Goal: Information Seeking & Learning: Learn about a topic

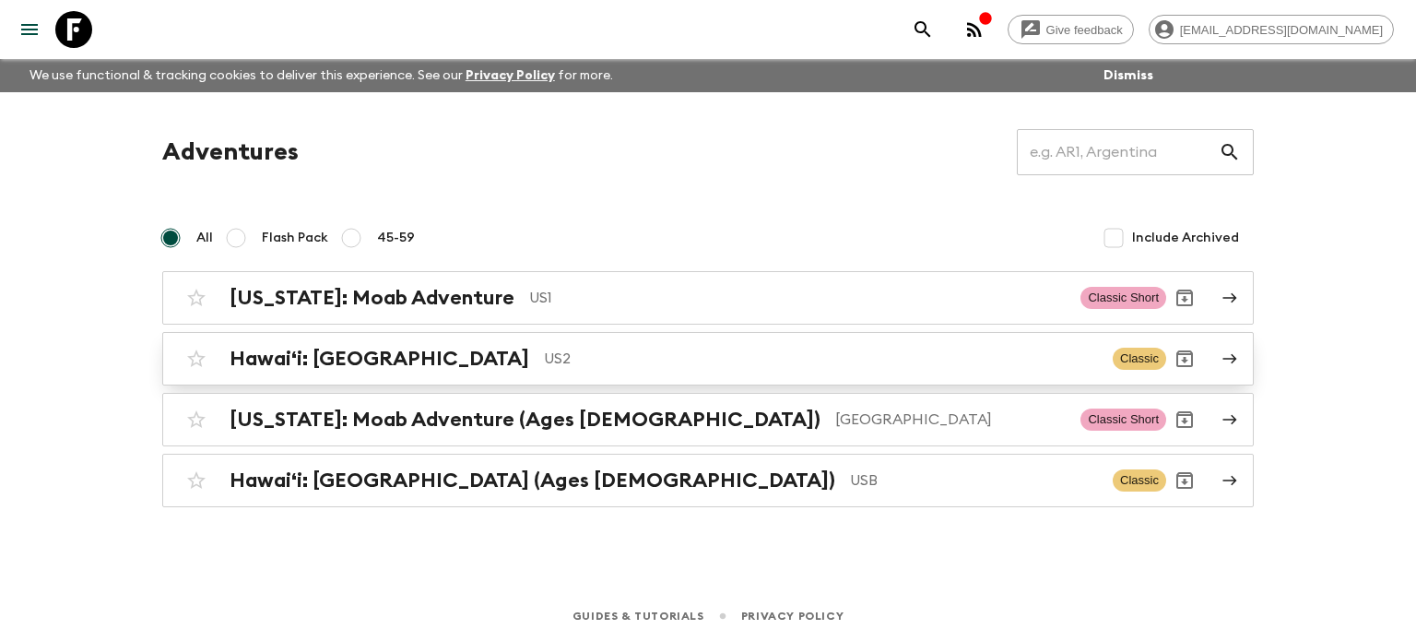
click at [368, 359] on h2 "Hawaiʻi: [GEOGRAPHIC_DATA]" at bounding box center [380, 359] width 300 height 24
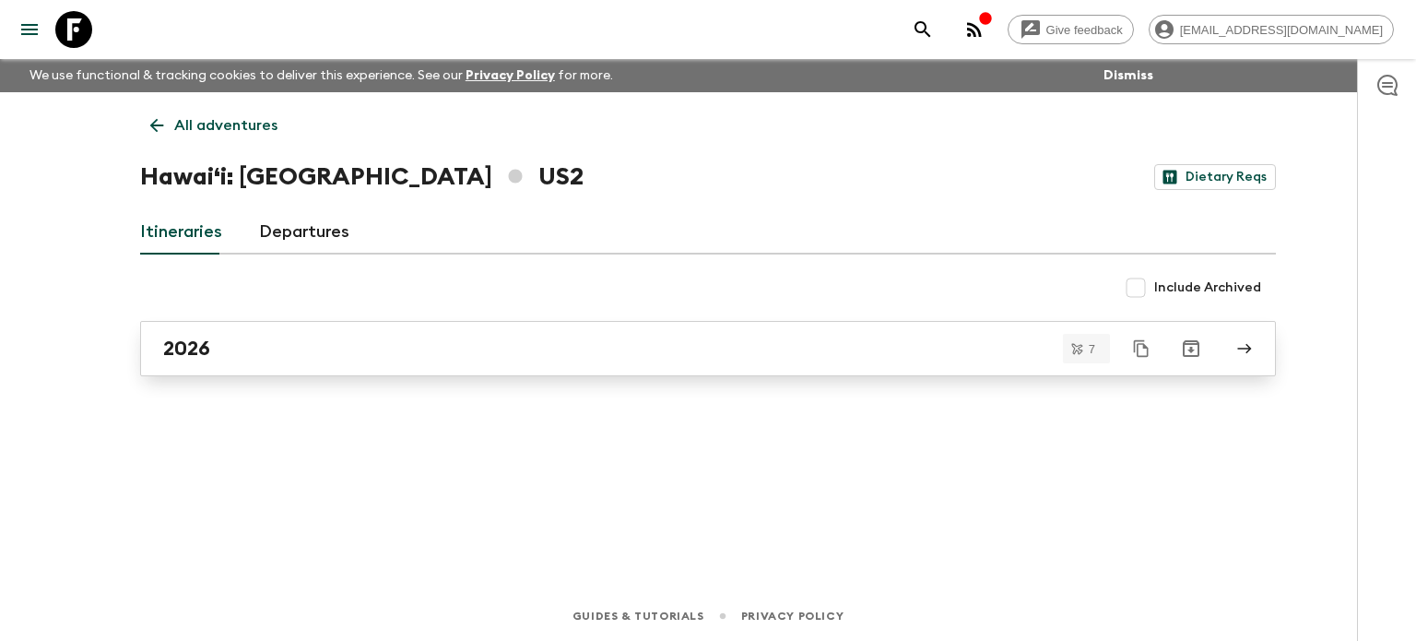
click at [193, 348] on h2 "2026" at bounding box center [186, 348] width 47 height 24
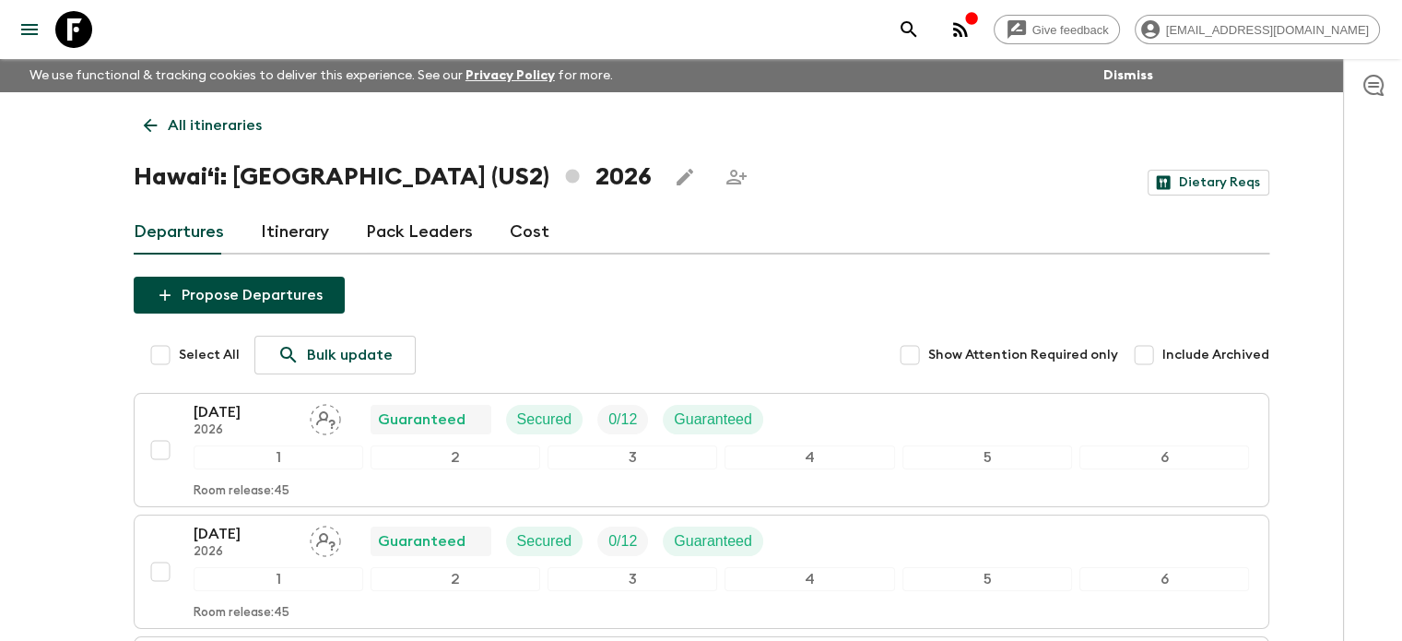
click at [296, 233] on link "Itinerary" at bounding box center [295, 232] width 68 height 44
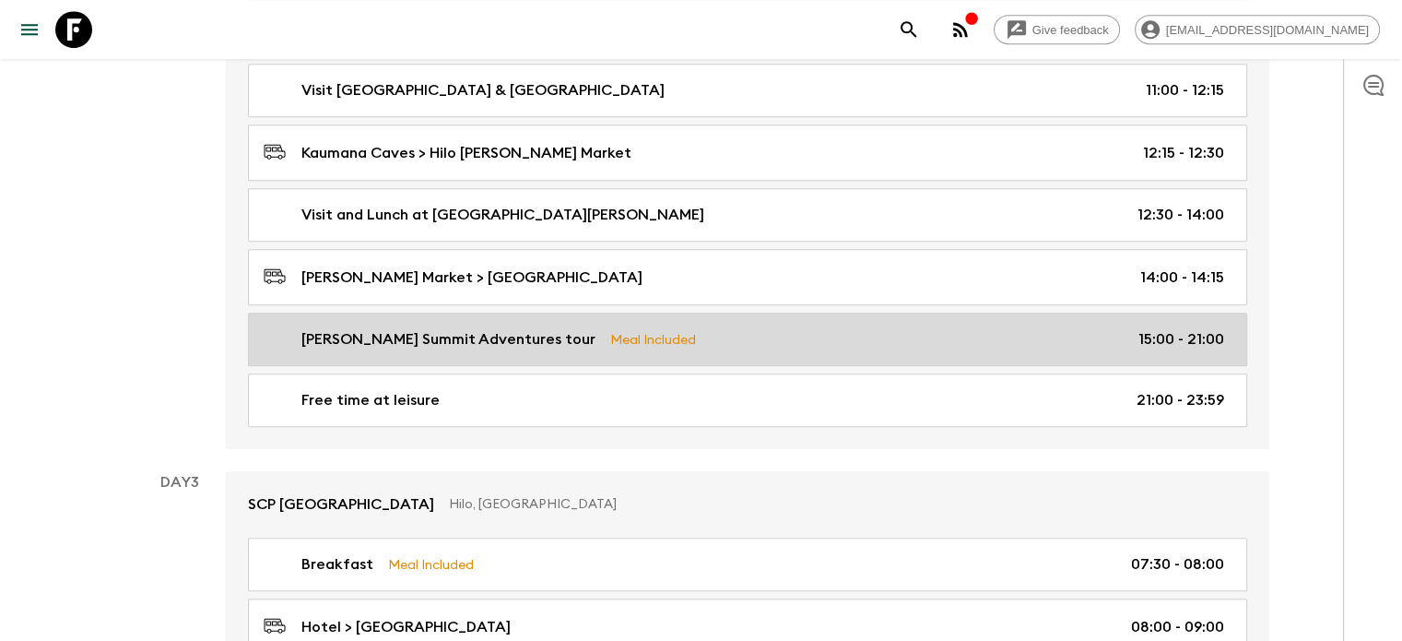
scroll to position [922, 0]
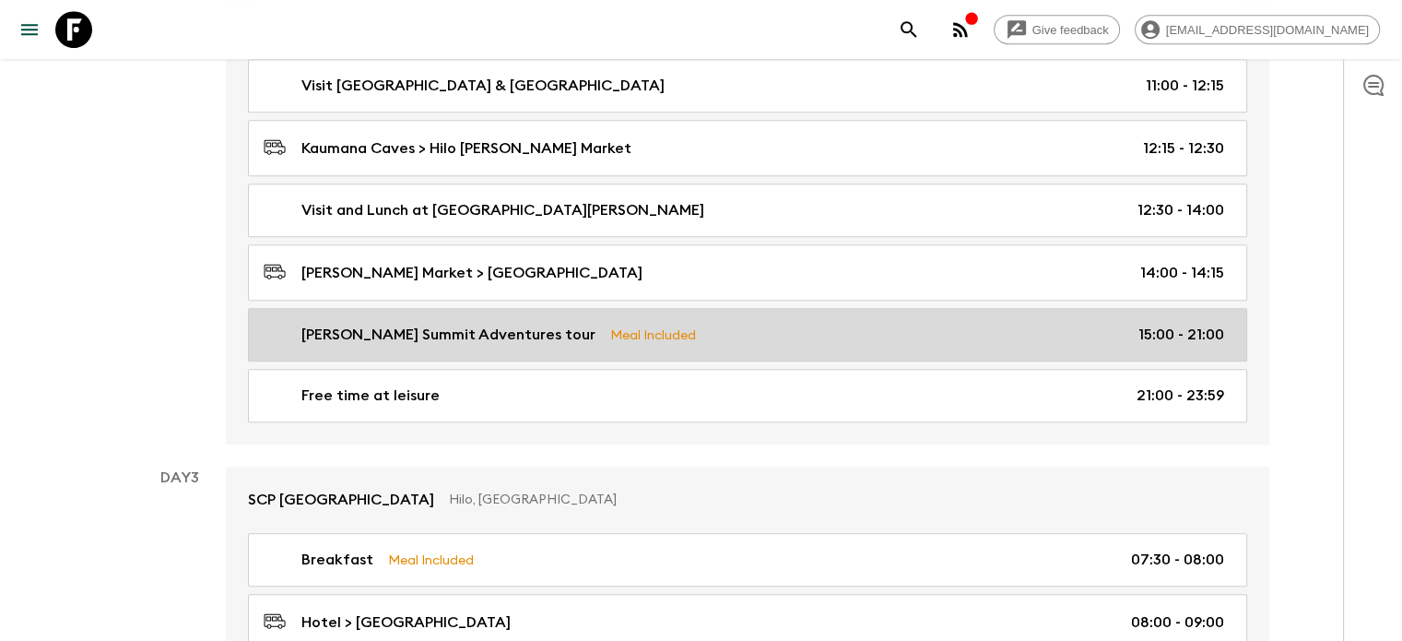
click at [395, 331] on p "[PERSON_NAME] Summit Adventures tour" at bounding box center [448, 335] width 294 height 22
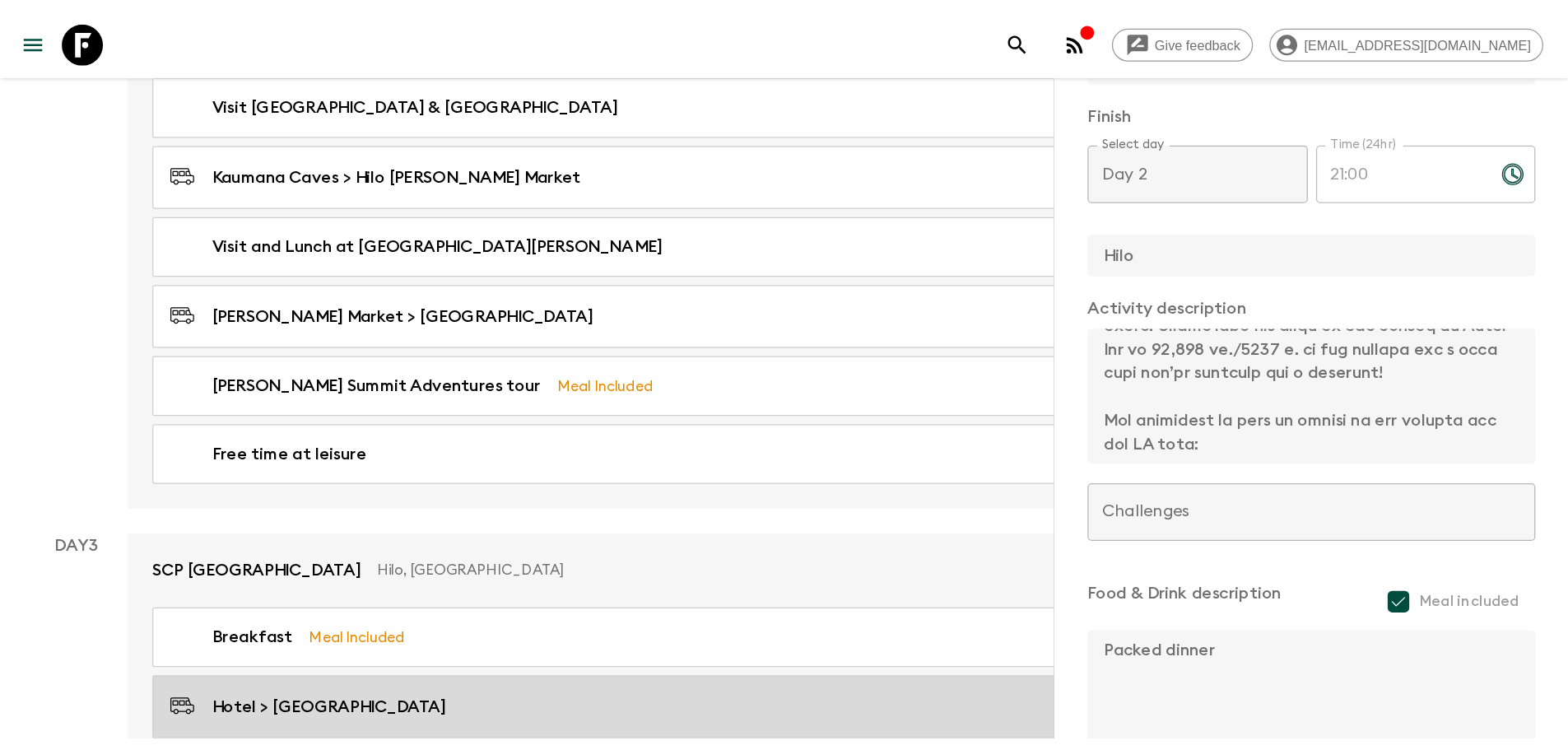
scroll to position [57, 0]
